Goal: Check status: Check status

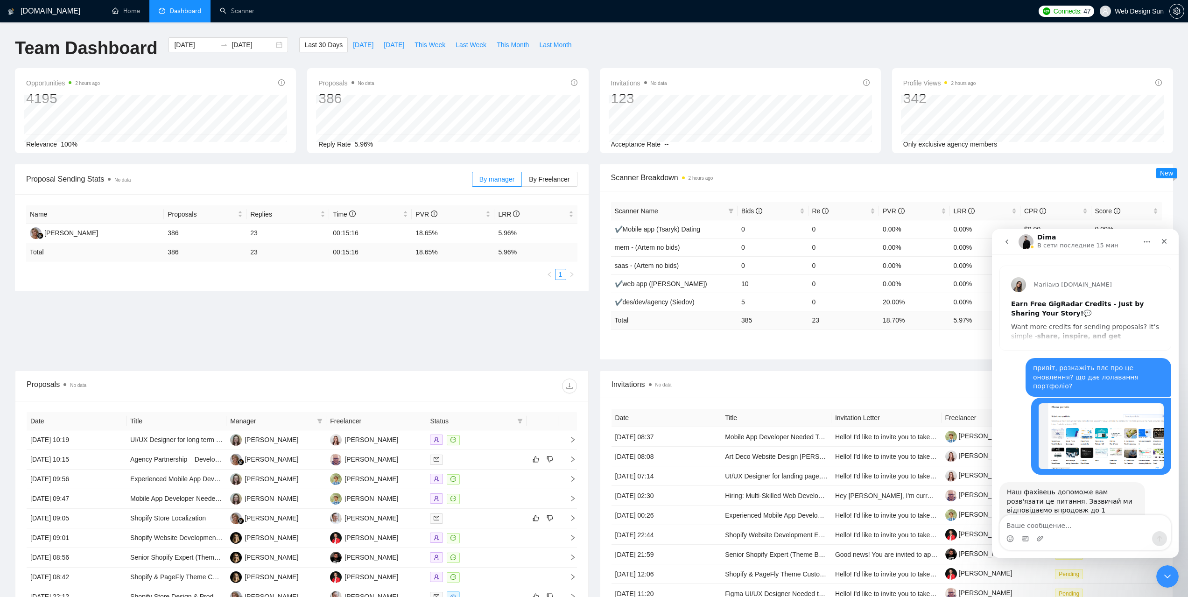
scroll to position [1, 0]
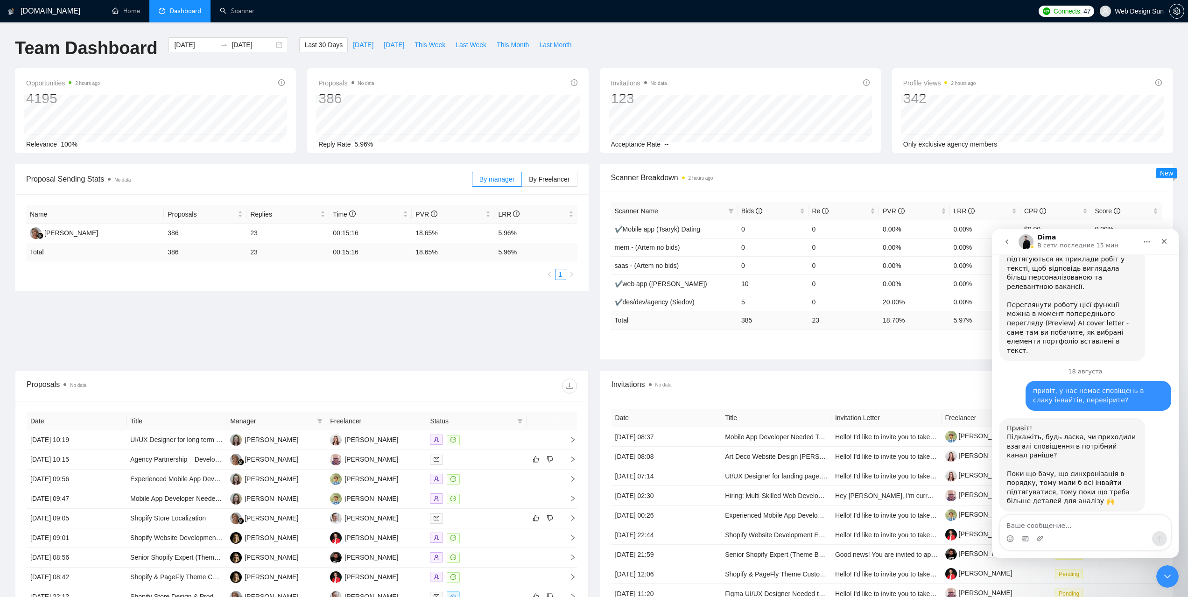
click at [786, 353] on div "Scanner Name Bids Re PVR LRR CPR Score ✔Mobile app (Tsaryk) Dating 0 0 0.00% 0.…" at bounding box center [887, 275] width 574 height 168
click at [1162, 244] on icon "Закрыть" at bounding box center [1164, 241] width 5 height 5
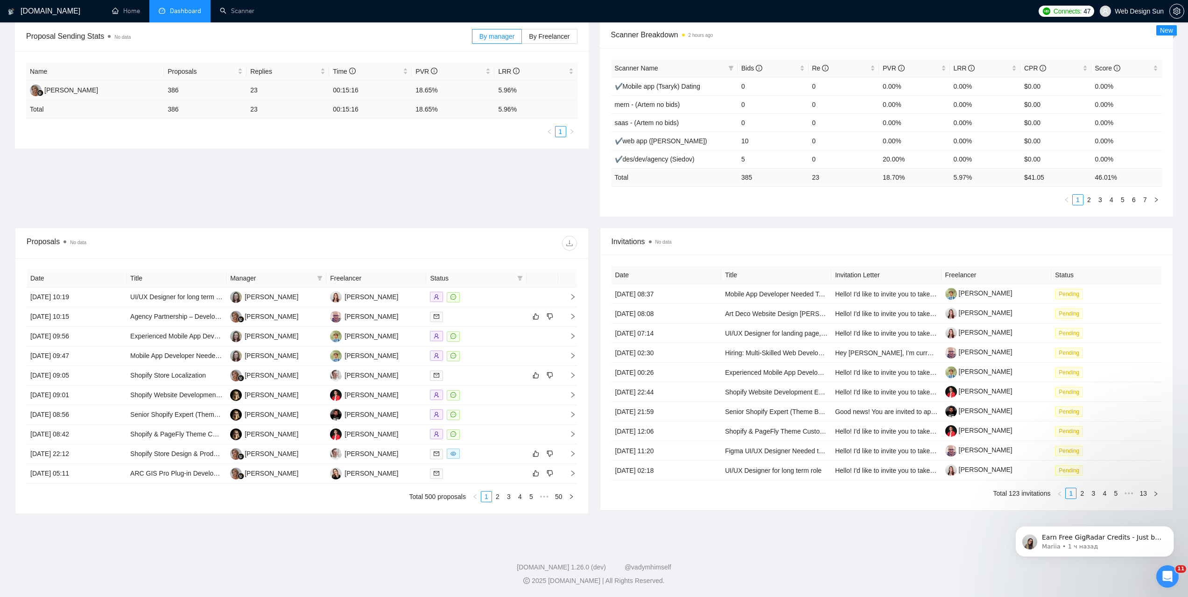
scroll to position [0, 0]
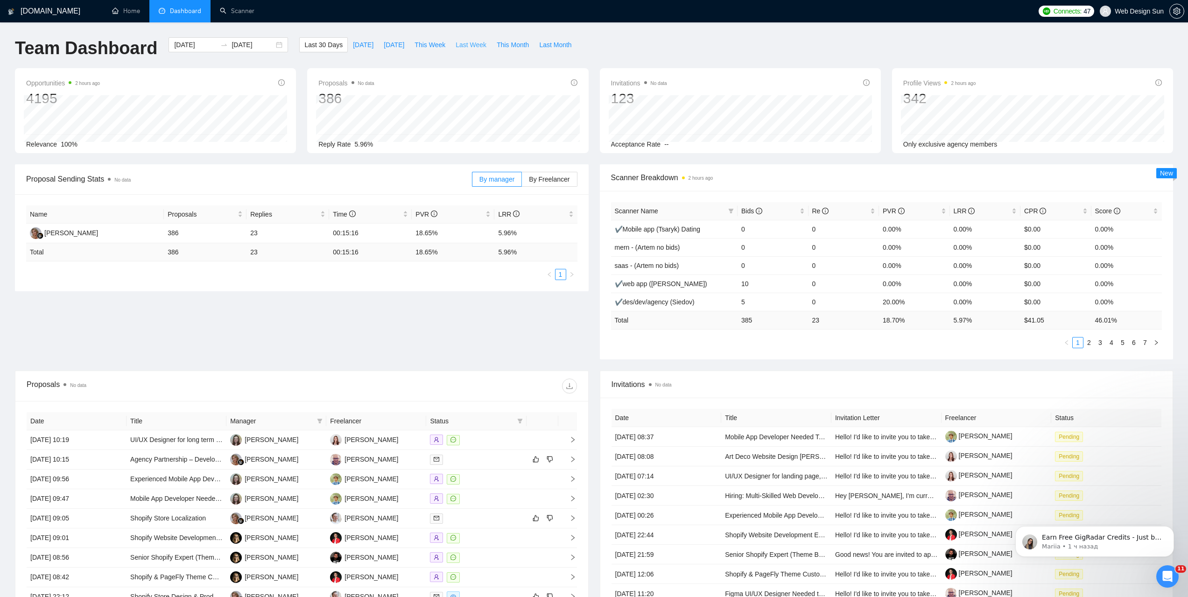
click at [465, 49] on span "Last Week" at bounding box center [470, 45] width 31 height 10
type input "[DATE]"
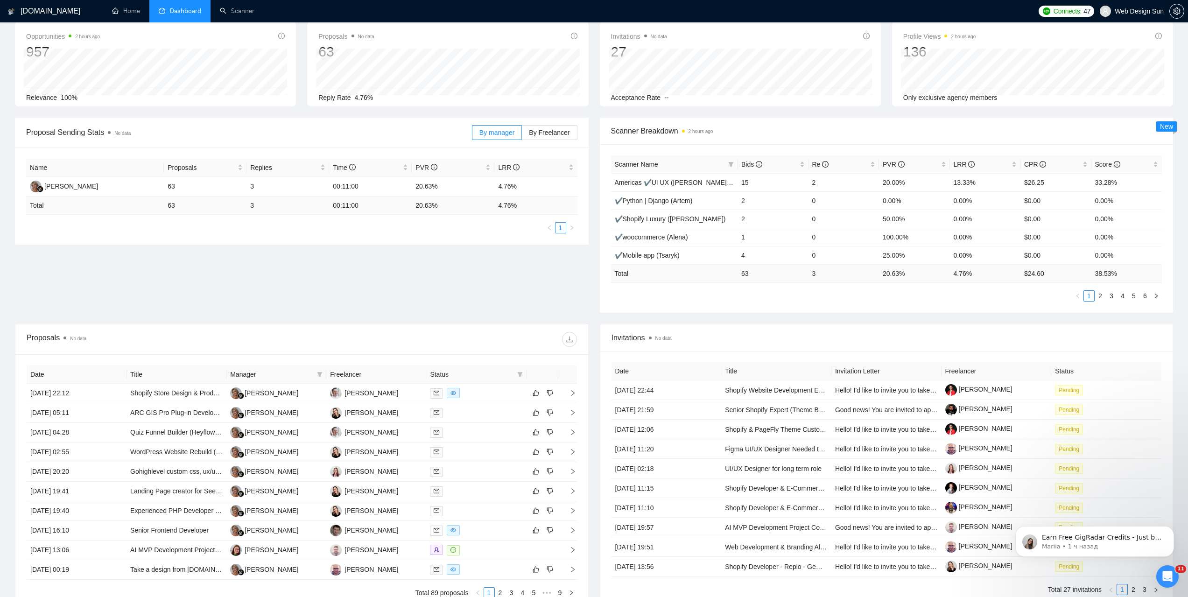
scroll to position [140, 0]
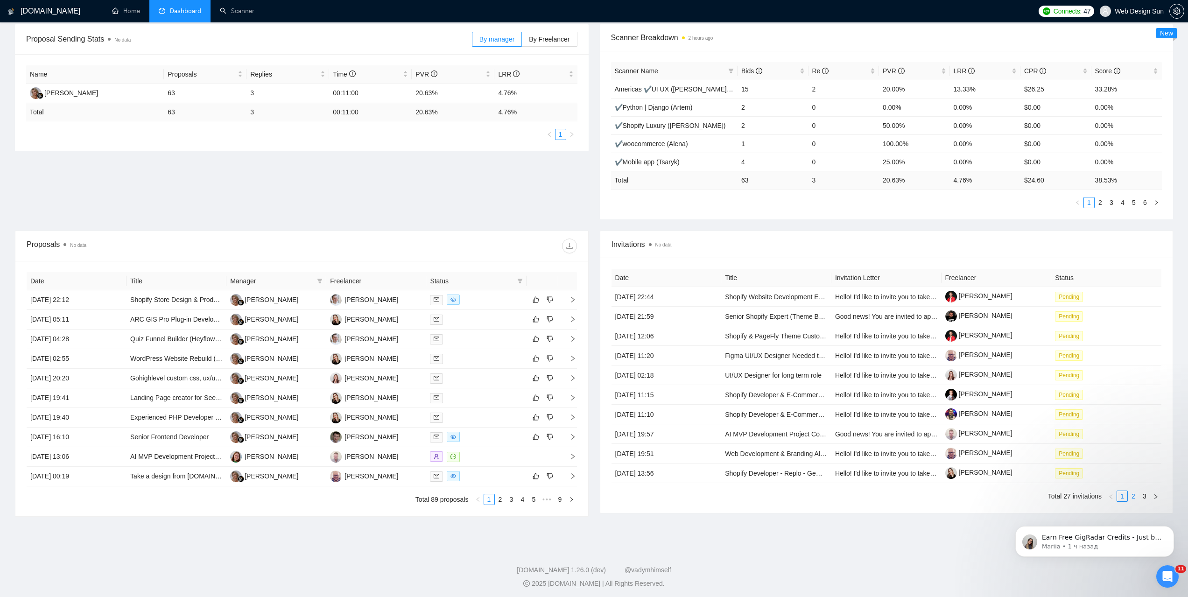
click at [1135, 498] on link "2" at bounding box center [1133, 496] width 10 height 10
click at [1143, 498] on link "3" at bounding box center [1144, 496] width 10 height 10
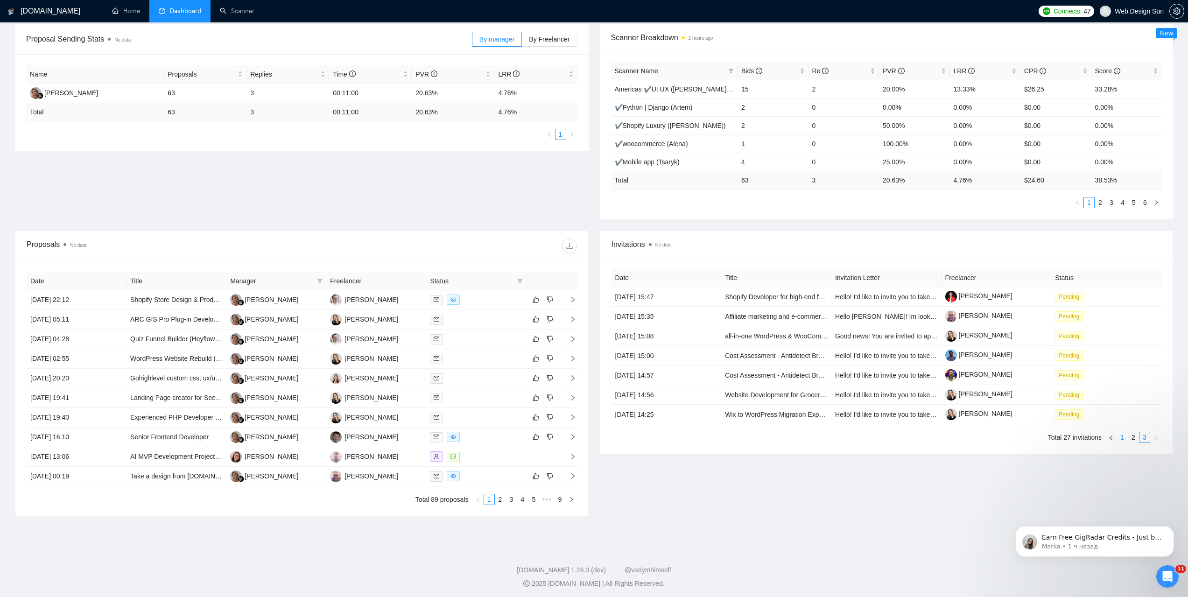
click at [1121, 439] on link "1" at bounding box center [1122, 437] width 10 height 10
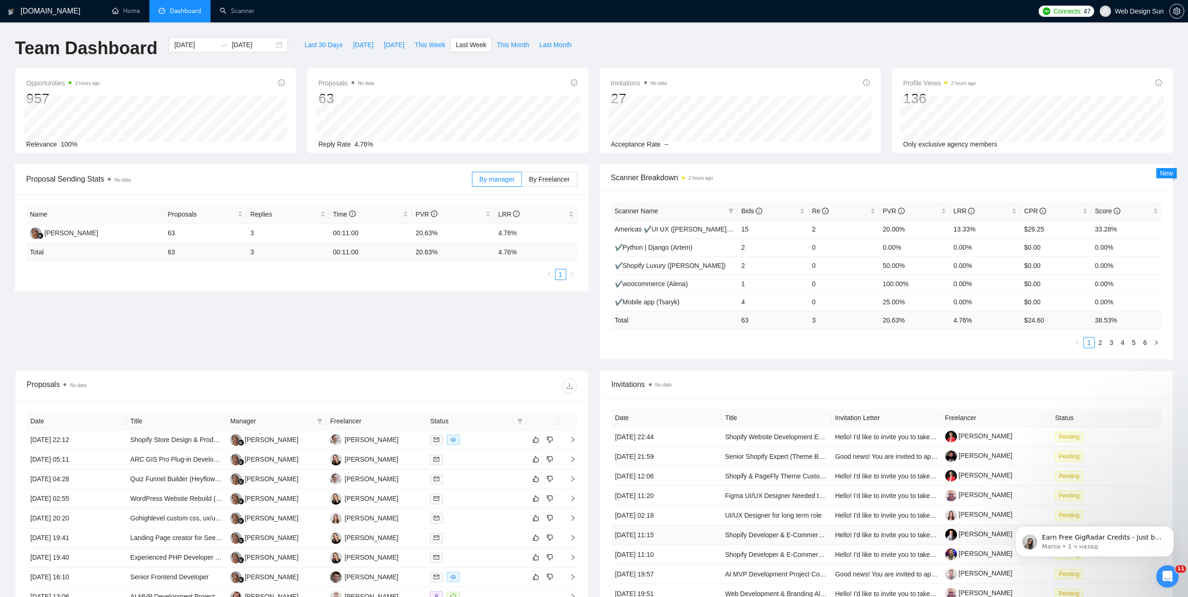
scroll to position [143, 0]
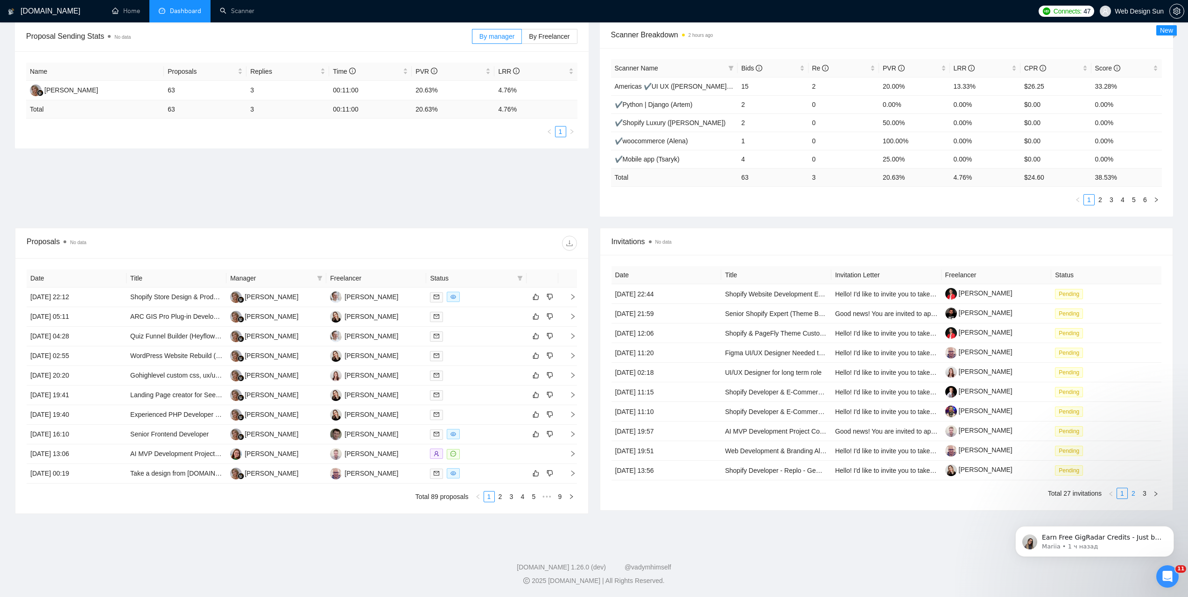
click at [1132, 492] on link "2" at bounding box center [1133, 493] width 10 height 10
click at [1142, 496] on link "3" at bounding box center [1144, 493] width 10 height 10
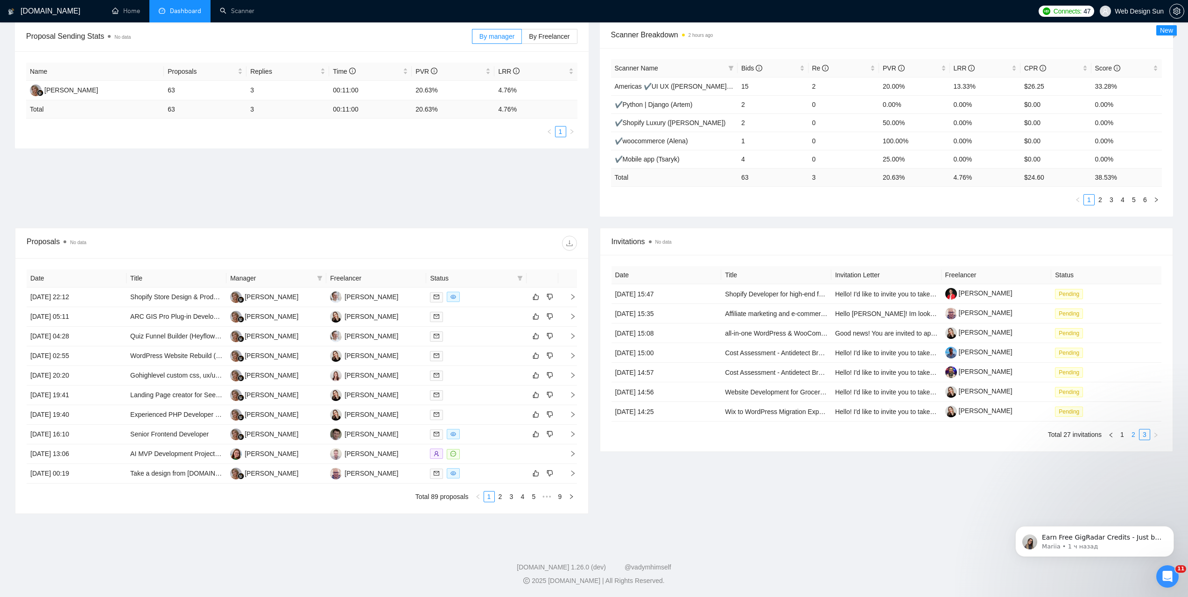
click at [1131, 433] on link "2" at bounding box center [1133, 434] width 10 height 10
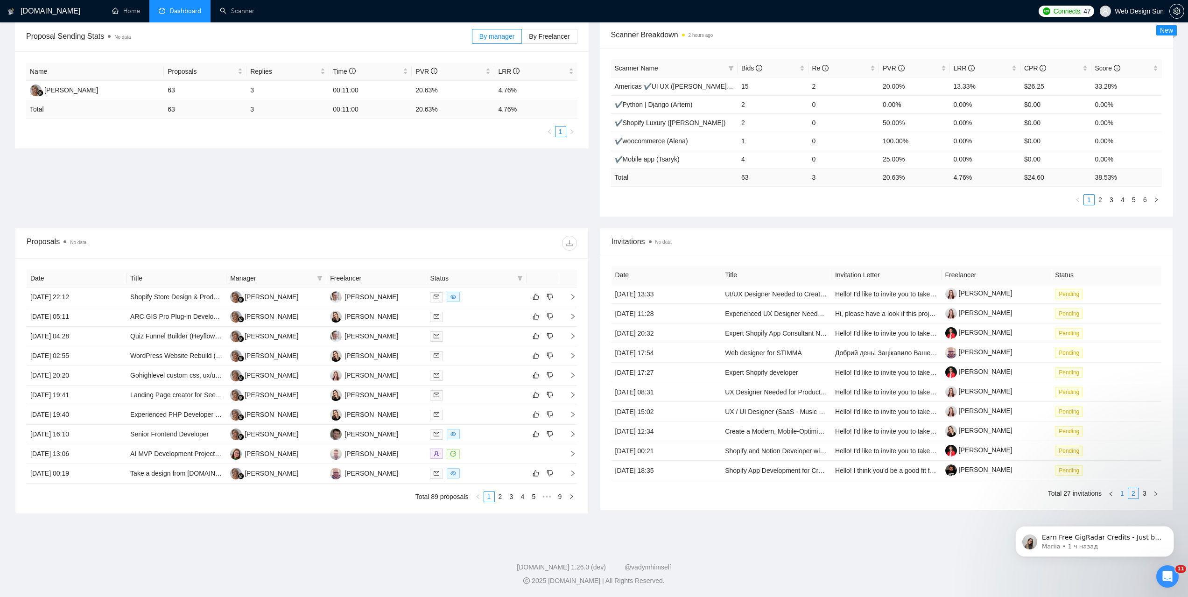
click at [1122, 492] on link "1" at bounding box center [1122, 493] width 10 height 10
click at [1133, 493] on link "2" at bounding box center [1133, 493] width 10 height 10
drag, startPoint x: 2122, startPoint y: 1001, endPoint x: 1108, endPoint y: 510, distance: 1126.9
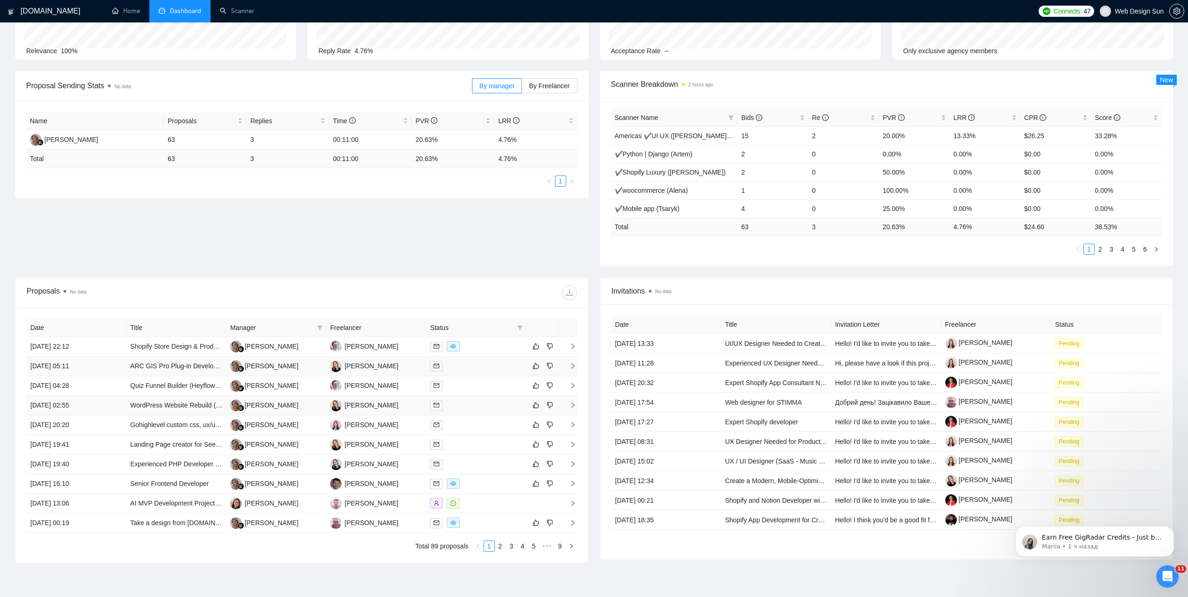
scroll to position [0, 0]
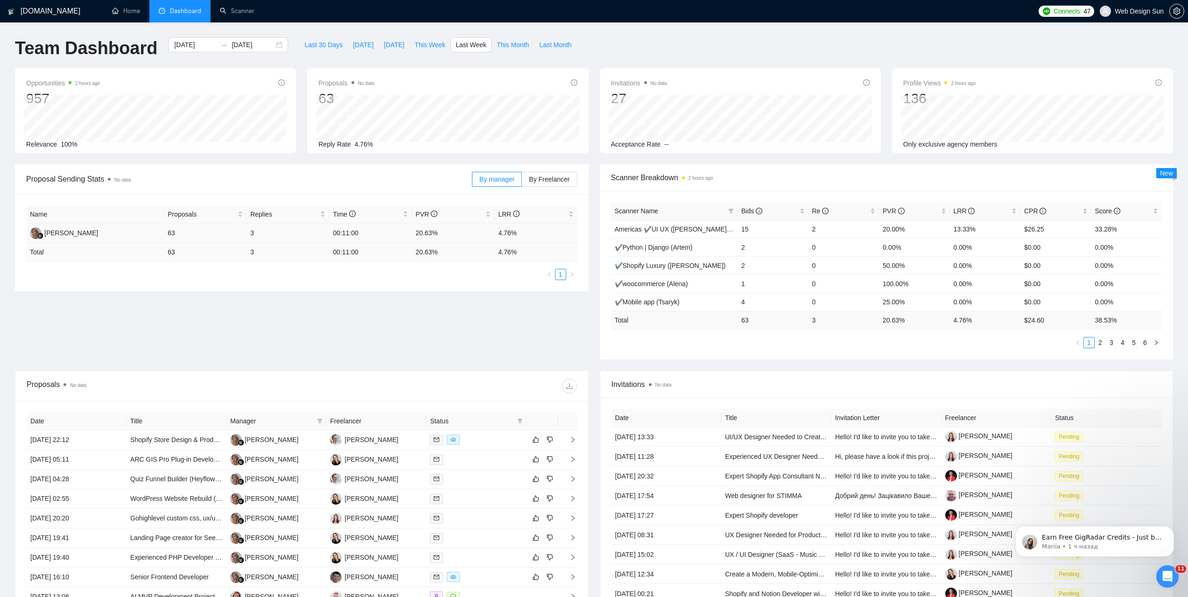
click at [343, 233] on td "00:11:00" at bounding box center [370, 234] width 83 height 20
click at [341, 234] on td "00:11:00" at bounding box center [370, 234] width 83 height 20
drag, startPoint x: 341, startPoint y: 234, endPoint x: 348, endPoint y: 234, distance: 7.5
click at [348, 234] on td "00:11:00" at bounding box center [370, 234] width 83 height 20
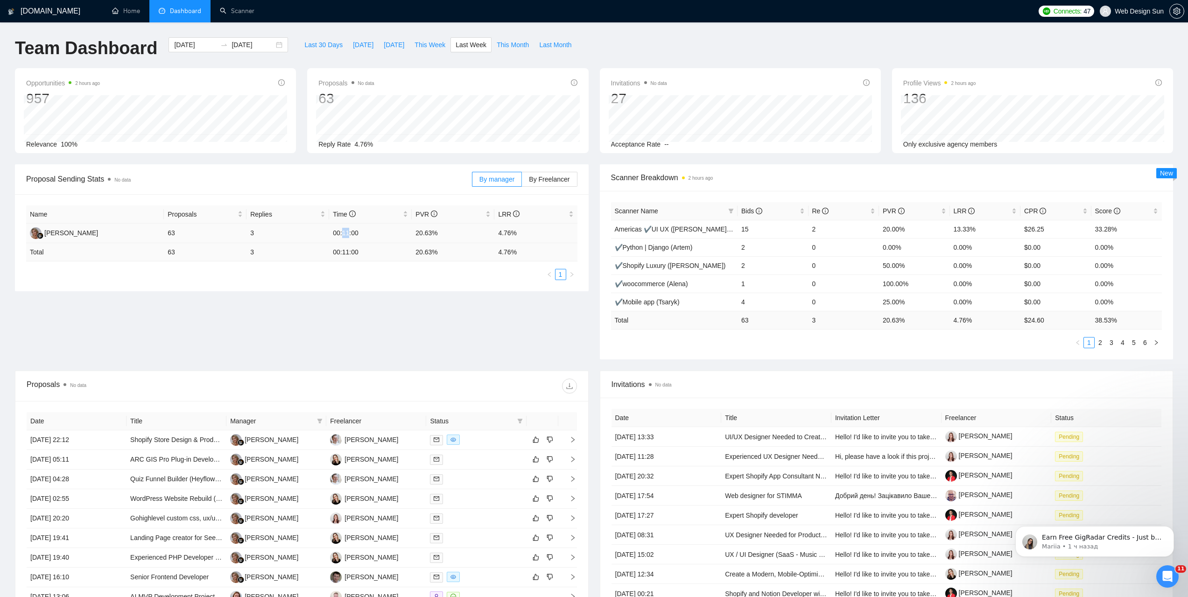
click at [347, 234] on td "00:11:00" at bounding box center [370, 234] width 83 height 20
